Goal: Information Seeking & Learning: Learn about a topic

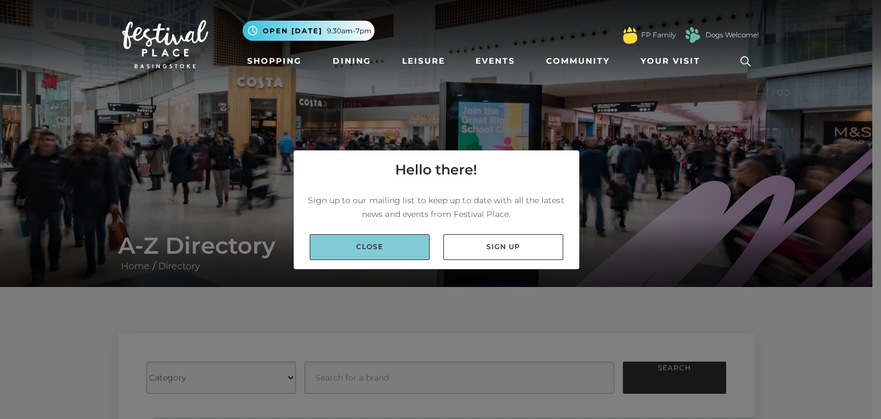
click at [374, 243] on link "Close" at bounding box center [370, 247] width 120 height 26
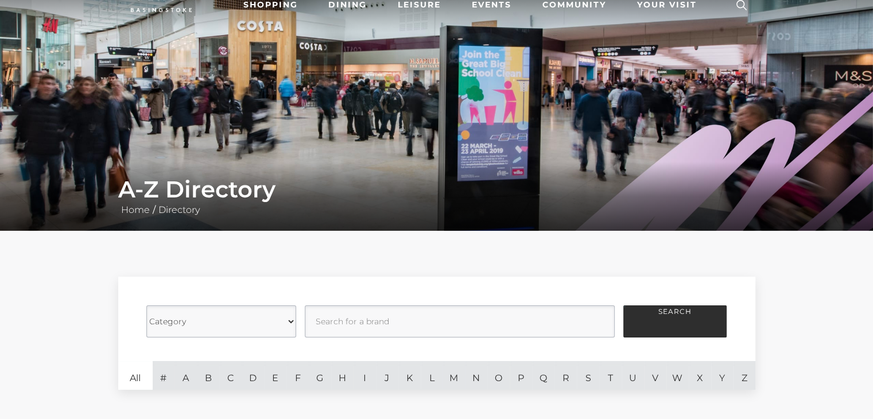
scroll to position [172, 0]
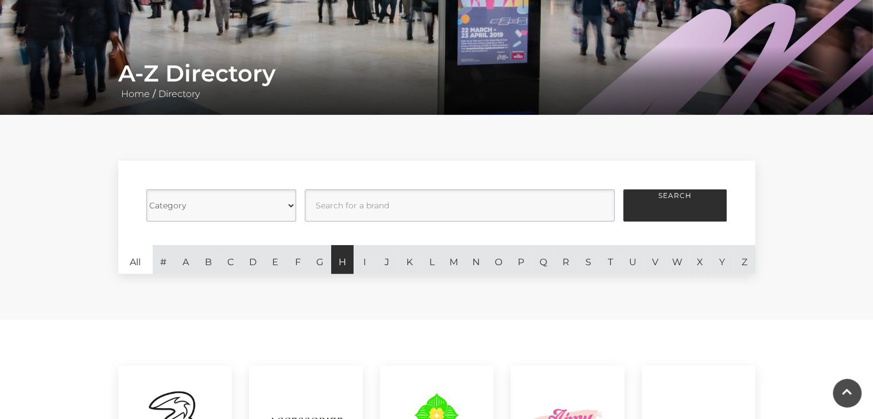
drag, startPoint x: 317, startPoint y: 263, endPoint x: 347, endPoint y: 256, distance: 31.3
click at [317, 263] on link "G" at bounding box center [320, 259] width 22 height 29
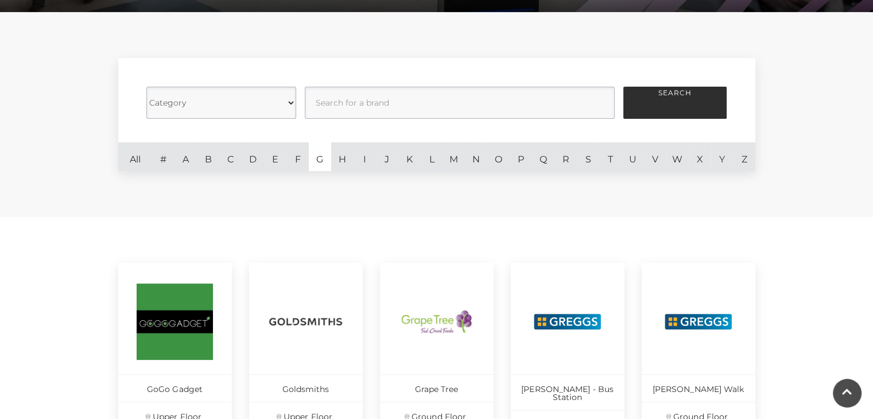
scroll to position [459, 0]
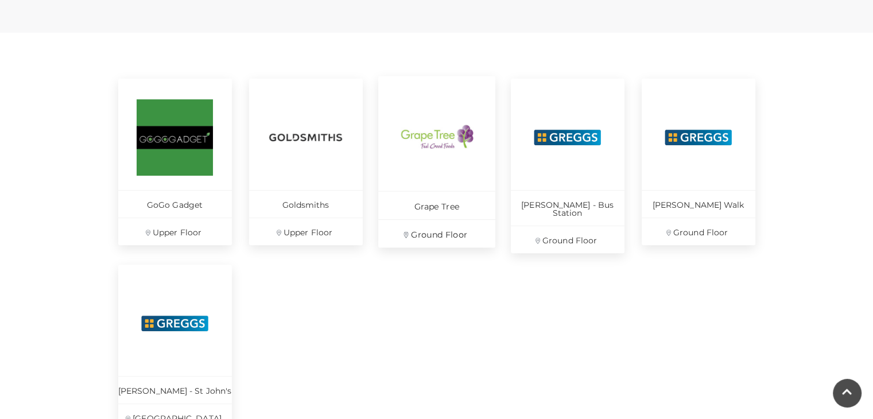
click at [445, 159] on img at bounding box center [436, 137] width 79 height 79
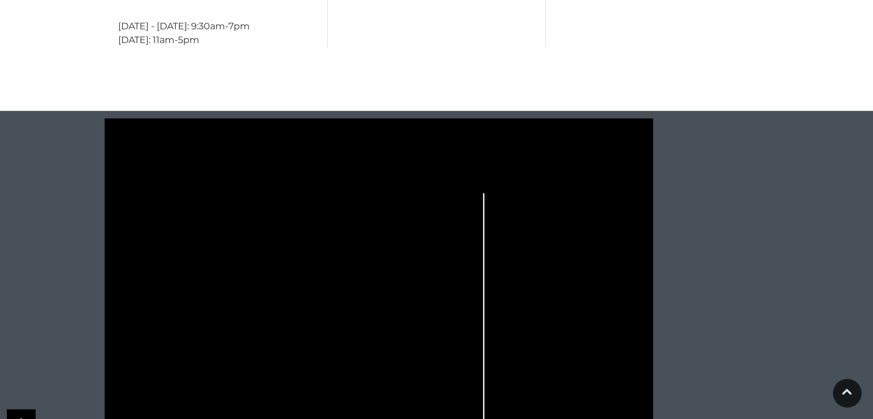
scroll to position [853, 0]
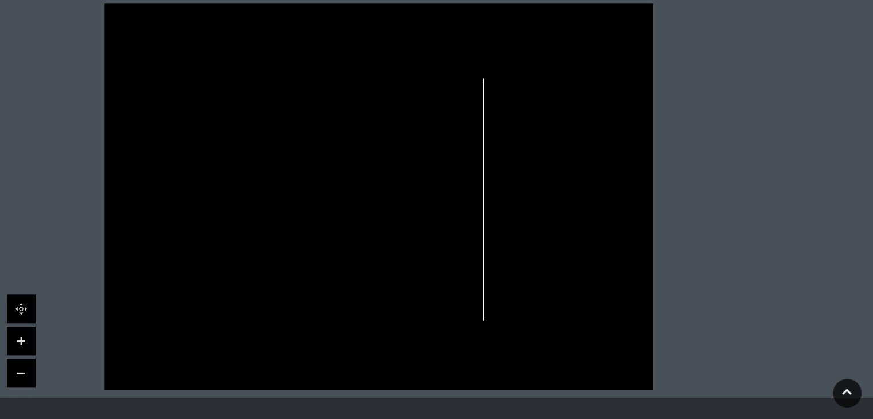
click at [11, 343] on link at bounding box center [21, 340] width 29 height 29
click at [18, 341] on link at bounding box center [21, 340] width 29 height 29
click at [27, 340] on link at bounding box center [21, 340] width 29 height 29
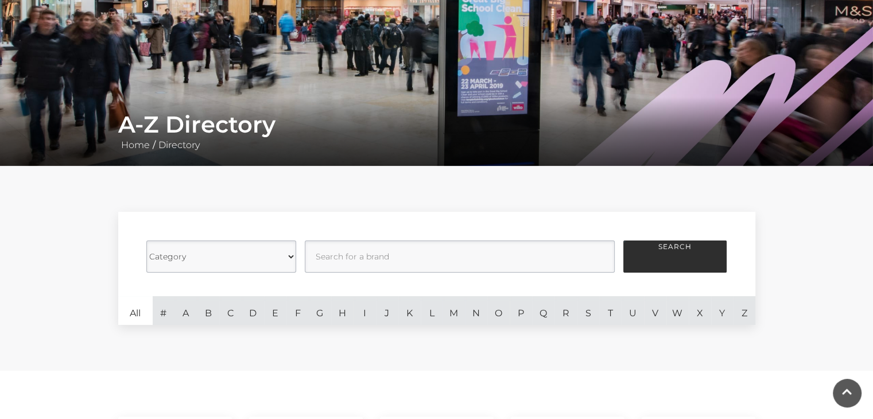
scroll to position [229, 0]
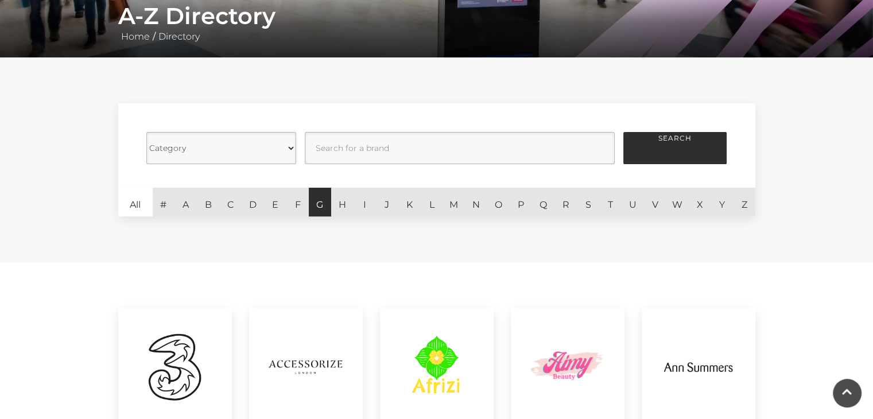
click at [317, 202] on link "G" at bounding box center [320, 202] width 22 height 29
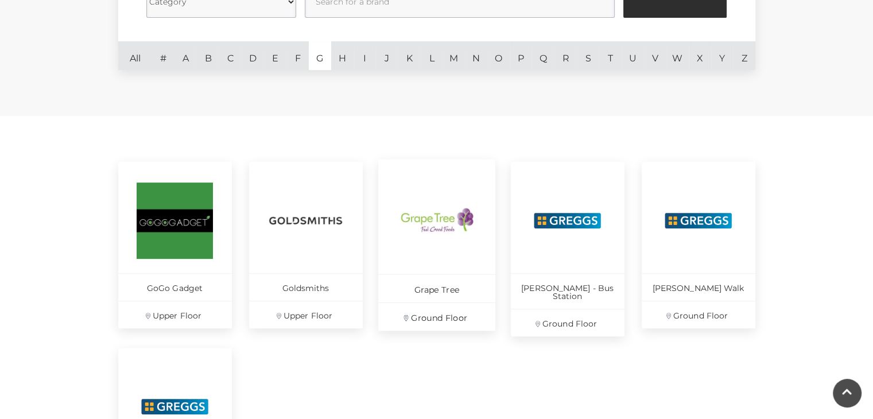
scroll to position [344, 0]
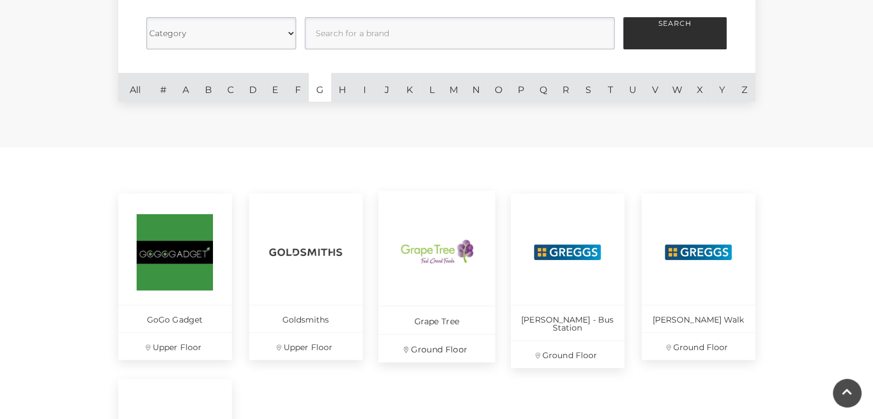
click at [452, 251] on img at bounding box center [436, 251] width 79 height 79
click at [575, 234] on img at bounding box center [567, 251] width 79 height 79
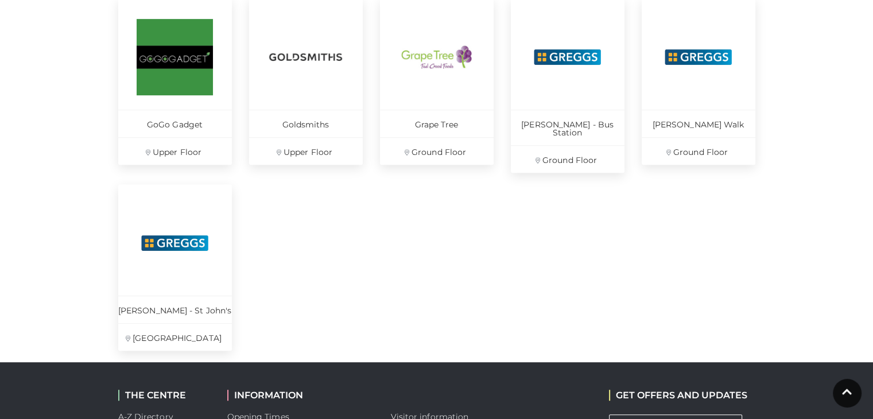
scroll to position [402, 0]
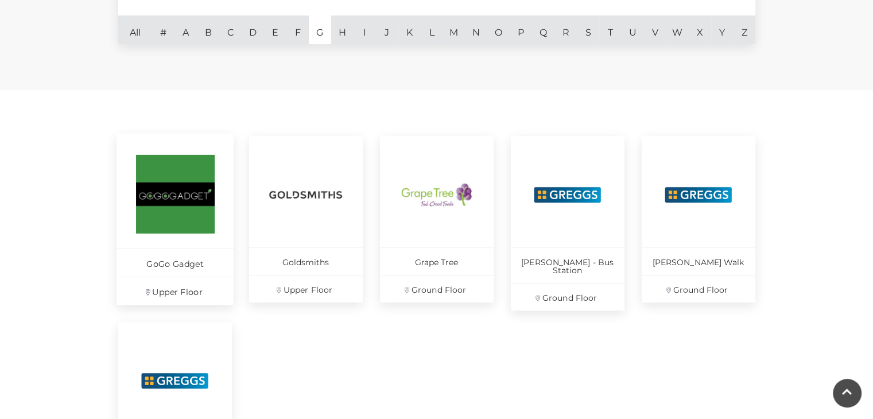
click at [169, 262] on p "GoGo Gadget" at bounding box center [174, 262] width 117 height 28
click at [418, 203] on img at bounding box center [436, 194] width 79 height 79
click at [343, 30] on link "H" at bounding box center [342, 29] width 22 height 29
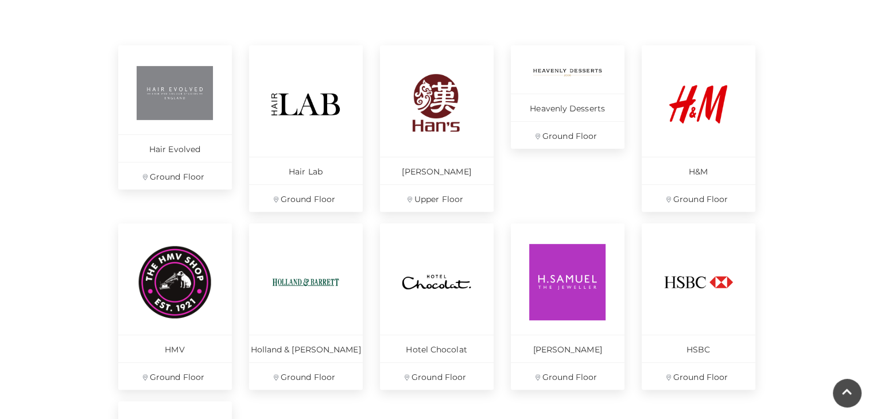
scroll to position [631, 0]
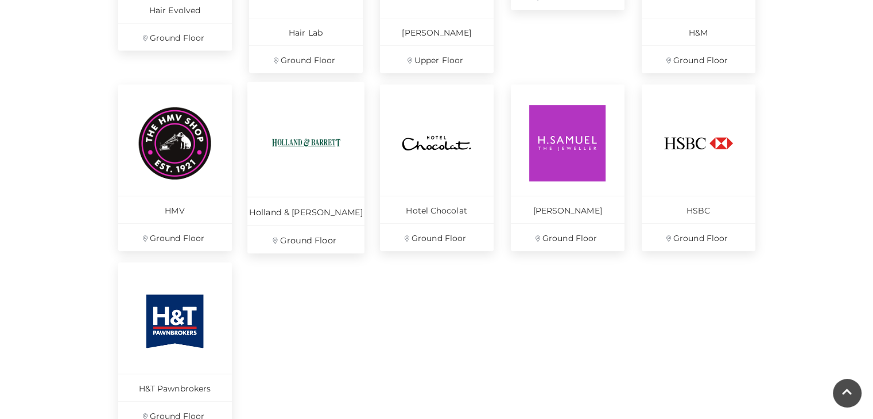
click at [285, 142] on img at bounding box center [305, 142] width 79 height 79
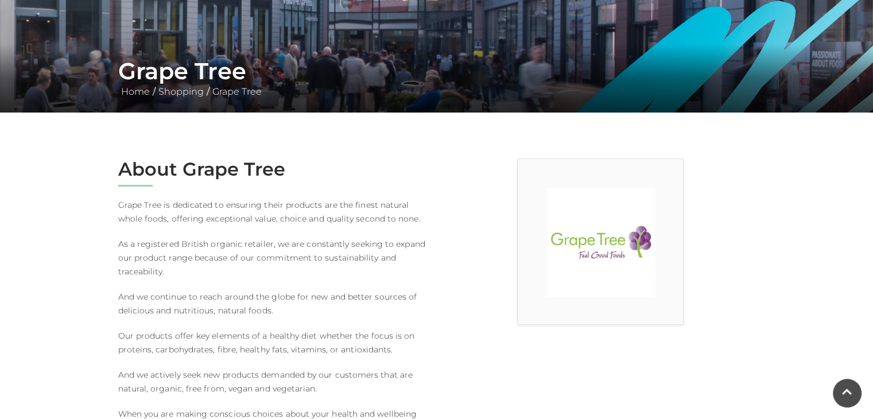
scroll to position [172, 0]
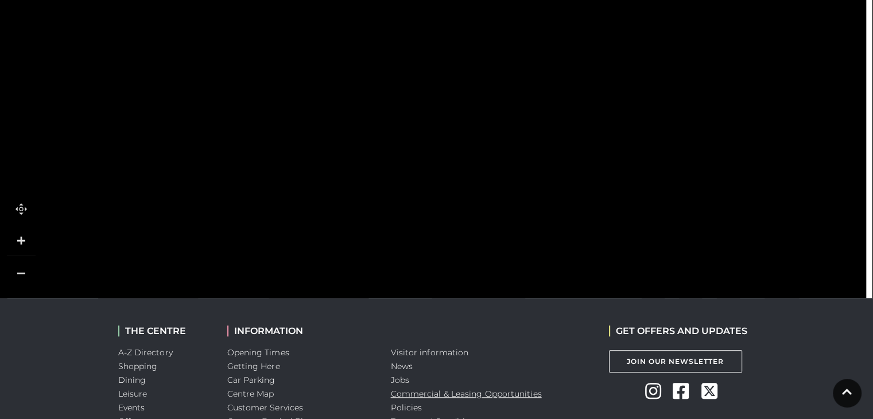
scroll to position [803, 0]
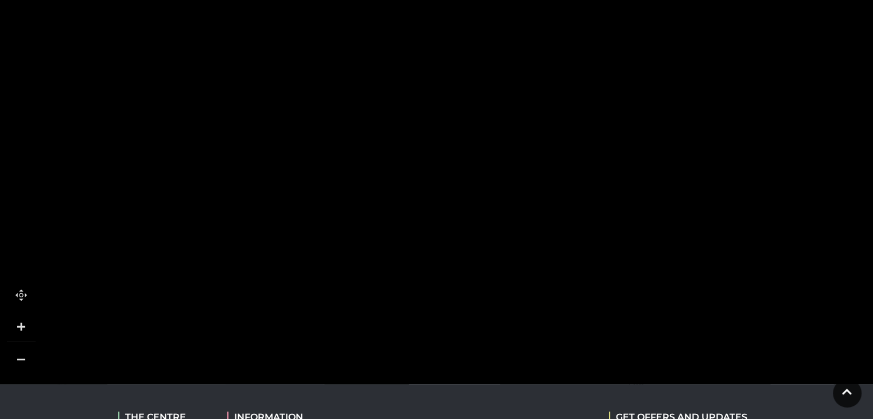
drag, startPoint x: 317, startPoint y: 275, endPoint x: 284, endPoint y: 225, distance: 59.2
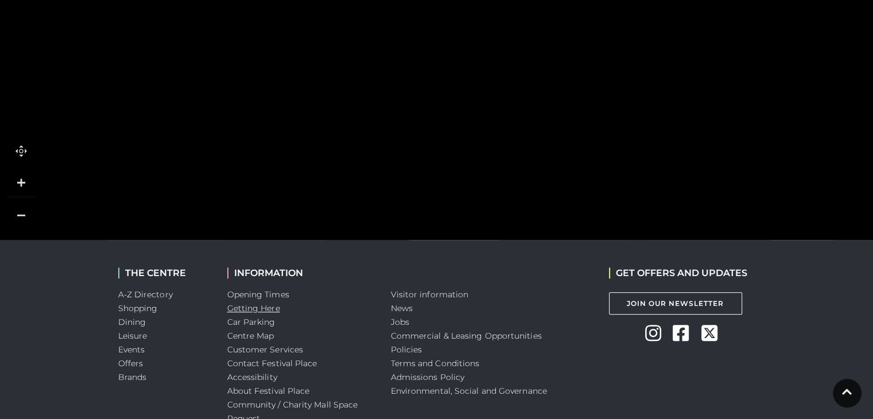
scroll to position [980, 0]
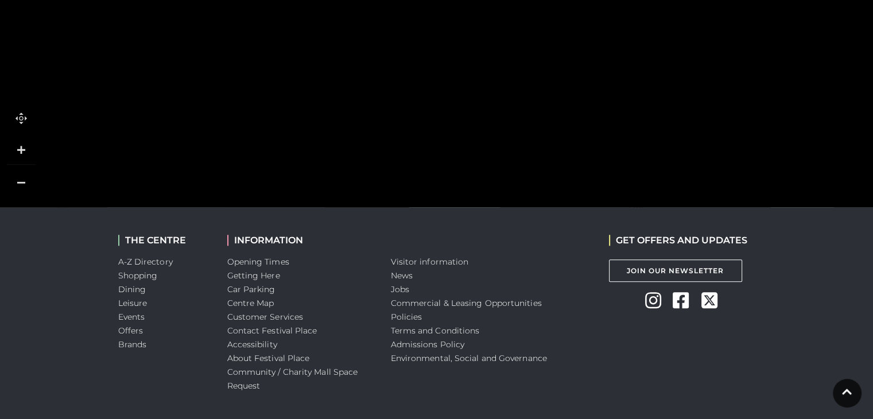
drag, startPoint x: 26, startPoint y: 142, endPoint x: 34, endPoint y: 141, distance: 8.1
click at [27, 168] on link at bounding box center [21, 182] width 29 height 29
drag, startPoint x: 324, startPoint y: 118, endPoint x: 363, endPoint y: 219, distance: 108.8
drag, startPoint x: 428, startPoint y: 104, endPoint x: 437, endPoint y: 242, distance: 138.0
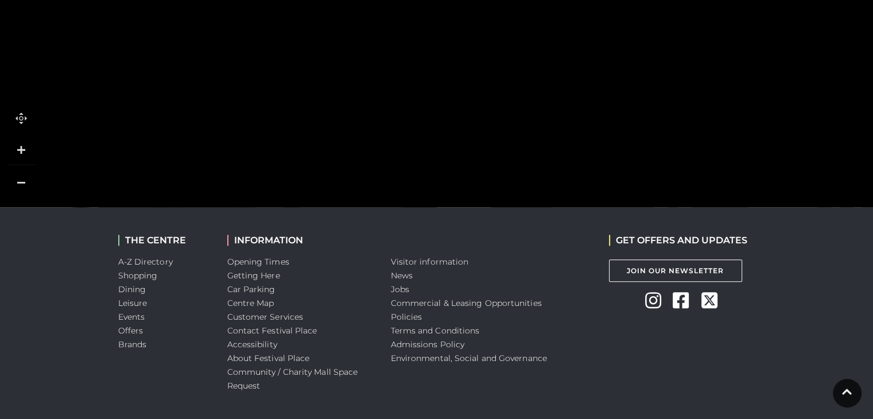
drag, startPoint x: 603, startPoint y: 104, endPoint x: 593, endPoint y: 209, distance: 105.5
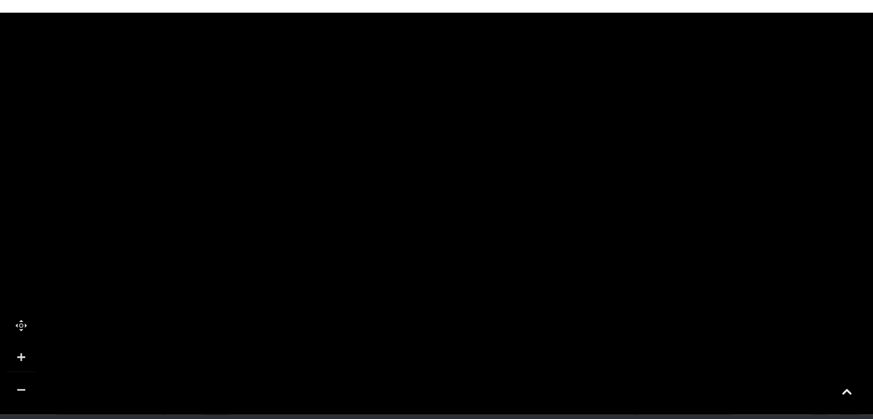
scroll to position [750, 0]
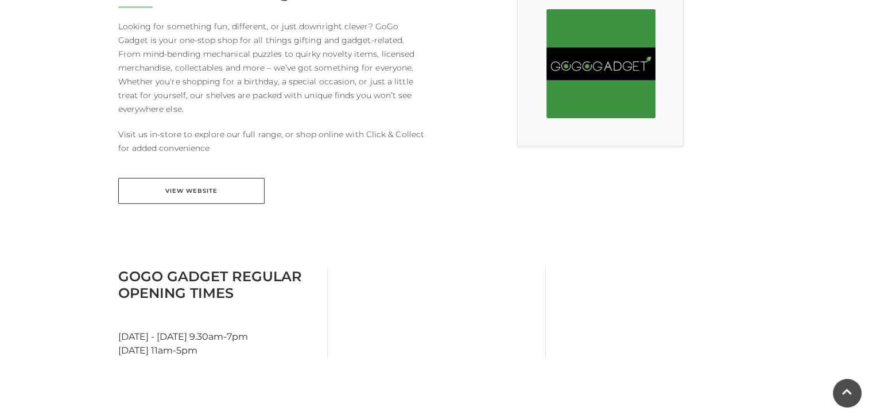
scroll to position [229, 0]
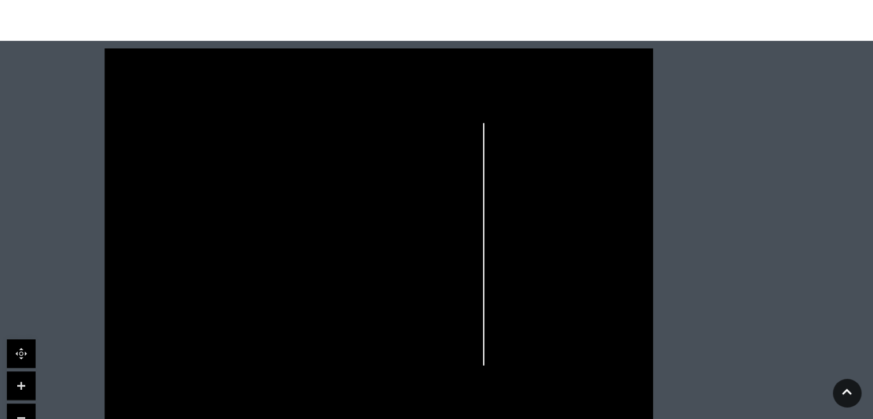
scroll to position [803, 0]
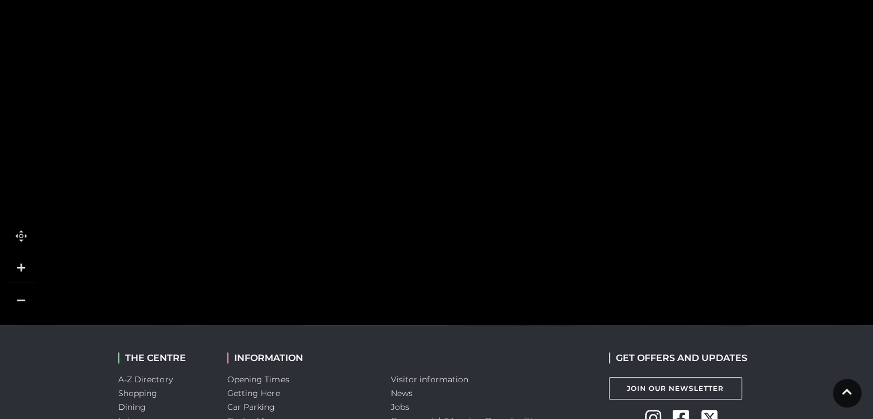
scroll to position [897, 0]
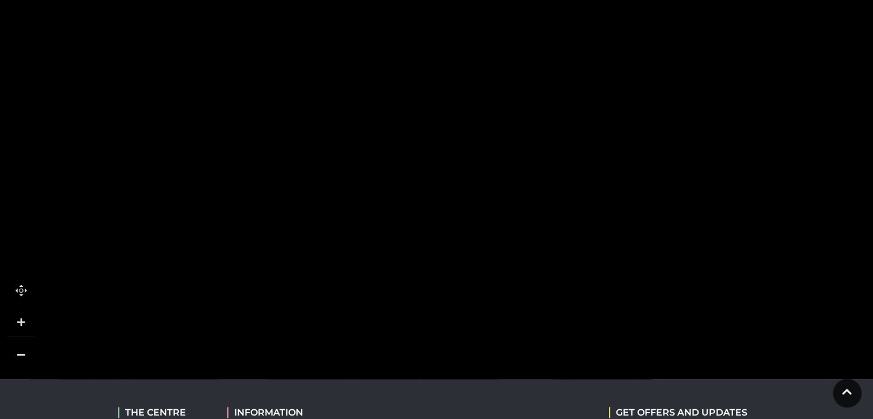
drag, startPoint x: 330, startPoint y: 198, endPoint x: 764, endPoint y: -50, distance: 499.6
drag, startPoint x: 395, startPoint y: 110, endPoint x: 473, endPoint y: -50, distance: 178.1
drag, startPoint x: 506, startPoint y: 180, endPoint x: 328, endPoint y: 333, distance: 234.4
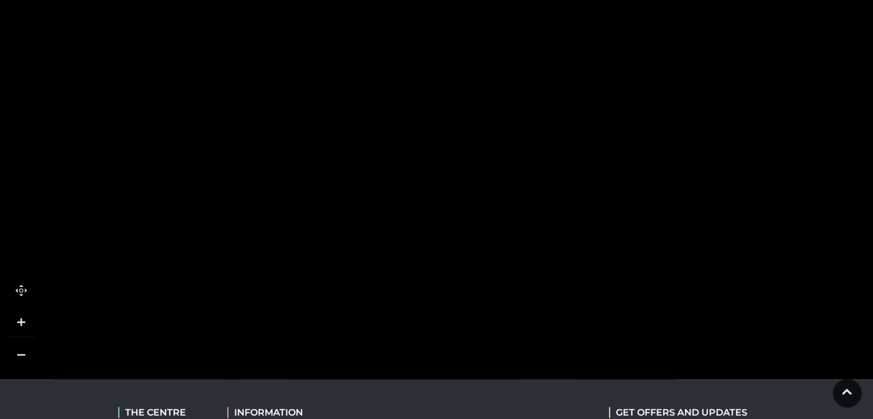
drag, startPoint x: 426, startPoint y: 209, endPoint x: 224, endPoint y: 411, distance: 286.0
drag, startPoint x: 337, startPoint y: 188, endPoint x: 369, endPoint y: 443, distance: 257.9
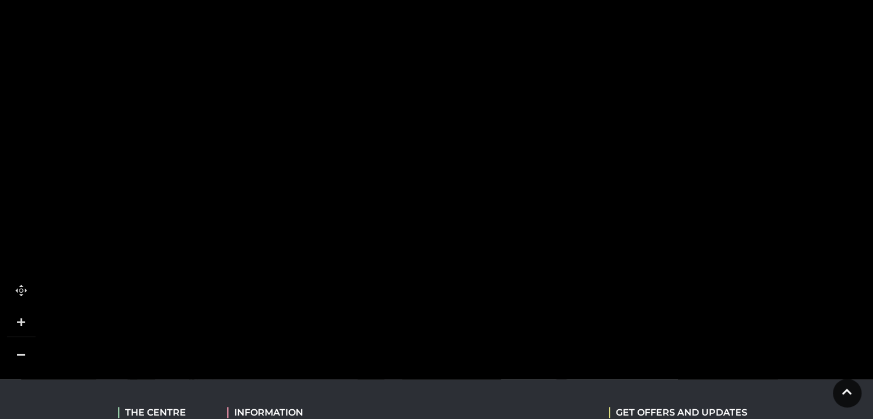
drag, startPoint x: 405, startPoint y: 166, endPoint x: 375, endPoint y: 398, distance: 234.3
